Goal: Information Seeking & Learning: Learn about a topic

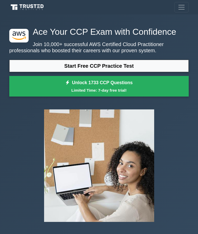
click at [51, 72] on link "Start Free CCP Practice Test" at bounding box center [98, 66] width 179 height 12
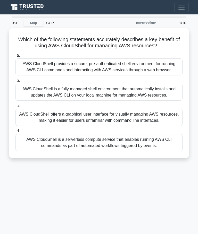
click at [151, 74] on div "AWS CloudShell provides a secure, pre-authenticated shell environment for runni…" at bounding box center [98, 66] width 167 height 17
click at [15, 57] on input "a. AWS CloudShell provides a secure, pre-authenticated shell environment for ru…" at bounding box center [15, 55] width 0 height 3
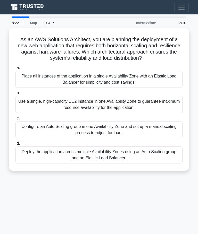
click at [153, 161] on div "Deploy the application across multiple Availability Zones using an Auto Scaling…" at bounding box center [98, 155] width 167 height 17
click at [15, 145] on input "d. Deploy the application across multiple Availability Zones using an Auto Scal…" at bounding box center [15, 143] width 0 height 3
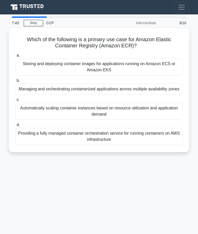
click at [170, 64] on div "Storing and deploying container images for applications running on Amazon ECS o…" at bounding box center [98, 66] width 167 height 17
click at [15, 57] on input "a. Storing and deploying container images for applications running on Amazon EC…" at bounding box center [15, 55] width 0 height 3
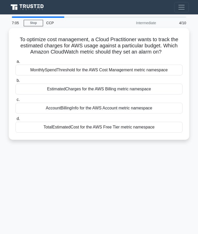
click at [174, 73] on div "MonthlySpendThreshold for the AWS Cost Management metric namespace" at bounding box center [98, 70] width 167 height 11
click at [15, 63] on input "a. MonthlySpendThreshold for the AWS Cost Management metric namespace" at bounding box center [15, 61] width 0 height 3
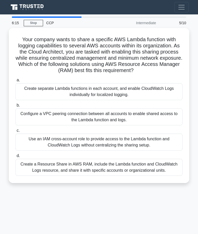
click at [161, 172] on div "Create a Resource Share in AWS RAM, include the Lambda function and CloudWatch …" at bounding box center [98, 167] width 167 height 17
click at [15, 158] on input "d. Create a Resource Share in AWS RAM, include the Lambda function and CloudWat…" at bounding box center [15, 155] width 0 height 3
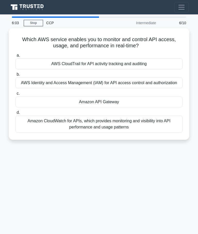
click at [168, 59] on div "AWS CloudTrail for API activity tracking and auditing" at bounding box center [98, 63] width 167 height 11
click at [15, 57] on input "a. AWS CloudTrail for API activity tracking and auditing" at bounding box center [15, 55] width 0 height 3
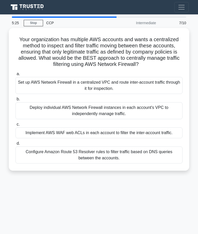
click at [149, 90] on div "Set up AWS Network Firewall in a centralized VPC and route inter-account traffi…" at bounding box center [98, 85] width 167 height 17
click at [15, 76] on input "a. Set up AWS Network Firewall in a centralized VPC and route inter-account tra…" at bounding box center [15, 73] width 0 height 3
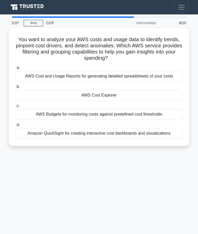
click at [136, 100] on div "AWS Cost Explorer" at bounding box center [98, 95] width 167 height 11
click at [15, 89] on input "b. AWS Cost Explorer" at bounding box center [15, 86] width 0 height 3
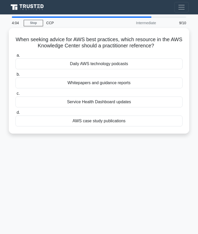
click at [154, 97] on div "Service Health Dashboard updates" at bounding box center [98, 102] width 167 height 11
click at [15, 95] on input "c. Service Health Dashboard updates" at bounding box center [15, 93] width 0 height 3
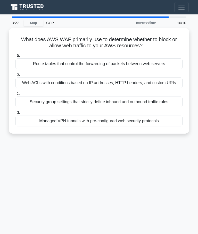
click at [169, 104] on div "Security group settings that strictly define inbound and outbound traffic rules" at bounding box center [98, 102] width 167 height 11
click at [15, 95] on input "c. Security group settings that strictly define inbound and outbound traffic ru…" at bounding box center [15, 93] width 0 height 3
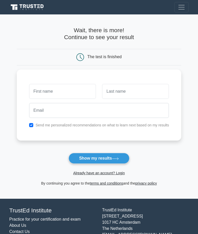
click at [114, 157] on button "Show my results" at bounding box center [99, 158] width 61 height 11
type input "Trusted"
click at [137, 95] on input "text" at bounding box center [135, 91] width 67 height 15
click at [143, 91] on input "text" at bounding box center [135, 91] width 67 height 15
type input "Institute"
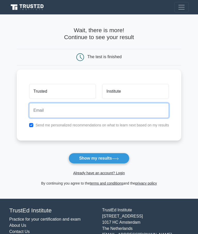
click at [94, 107] on input "email" at bounding box center [99, 110] width 140 height 15
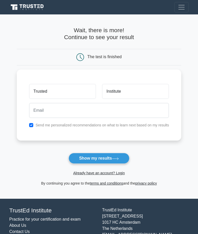
click at [91, 140] on div "Trusted Institute Send me personalized recommendations on what to learn next ba…" at bounding box center [99, 105] width 165 height 71
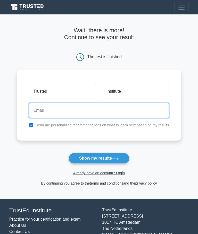
click at [129, 110] on input "email" at bounding box center [99, 110] width 140 height 15
type input "batzpablo@hotmail.com"
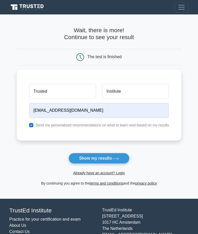
click at [116, 123] on label "Send me personalized recommendations on what to learn next based on my results" at bounding box center [102, 125] width 133 height 4
click at [26, 122] on div "Send me personalized recommendations on what to learn next based on my results" at bounding box center [99, 125] width 146 height 6
click at [29, 123] on input "checkbox" at bounding box center [31, 125] width 4 height 4
checkbox input "false"
click at [109, 156] on button "Show my results" at bounding box center [99, 158] width 61 height 11
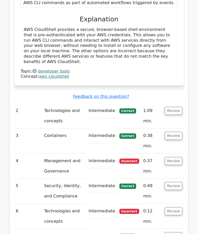
scroll to position [589, 0]
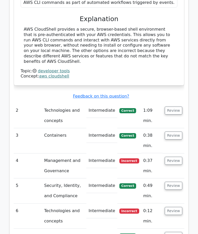
click at [175, 157] on button "Review" at bounding box center [174, 161] width 18 height 8
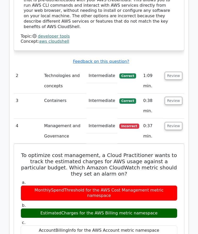
scroll to position [620, 0]
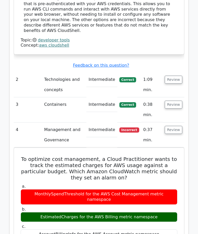
click at [176, 126] on button "Review" at bounding box center [174, 130] width 18 height 8
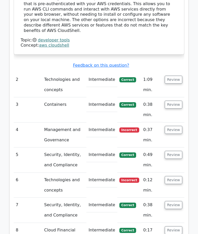
scroll to position [620, 0]
click at [176, 176] on button "Review" at bounding box center [174, 180] width 18 height 8
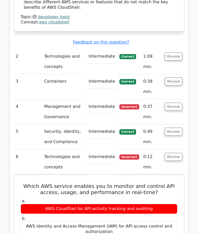
scroll to position [644, 0]
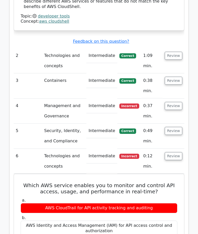
click at [177, 152] on button "Review" at bounding box center [174, 156] width 18 height 8
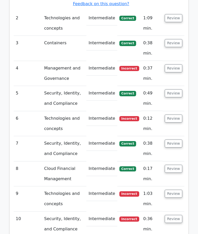
click at [174, 190] on button "Review" at bounding box center [174, 194] width 18 height 8
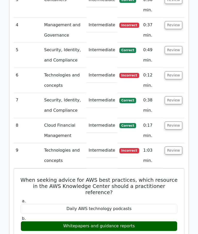
scroll to position [728, 0]
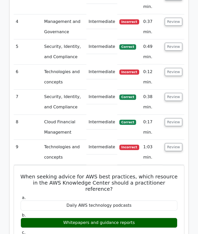
click at [176, 143] on button "Review" at bounding box center [174, 147] width 18 height 8
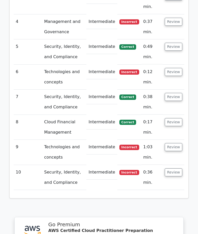
click at [176, 169] on button "Review" at bounding box center [174, 173] width 18 height 8
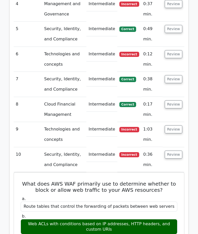
scroll to position [749, 0]
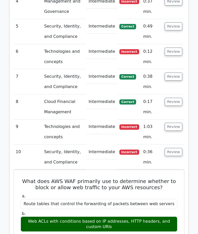
click at [176, 148] on button "Review" at bounding box center [174, 152] width 18 height 8
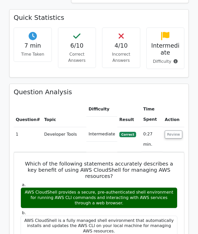
scroll to position [309, 0]
